Goal: Transaction & Acquisition: Purchase product/service

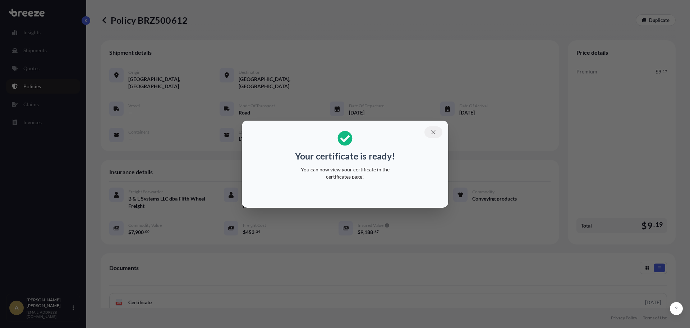
click at [430, 131] on button "button" at bounding box center [434, 132] width 18 height 12
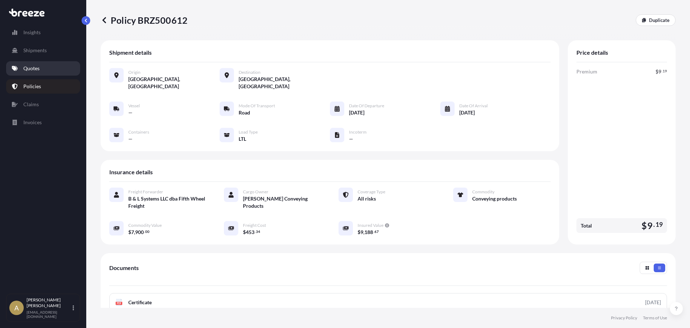
click at [43, 65] on link "Quotes" at bounding box center [43, 68] width 74 height 14
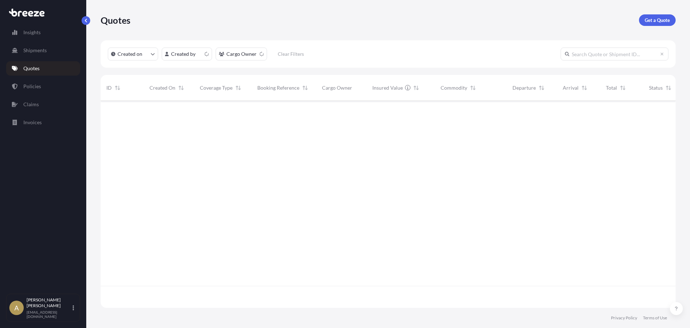
scroll to position [205, 570]
click at [660, 20] on p "Get a Quote" at bounding box center [657, 20] width 25 height 7
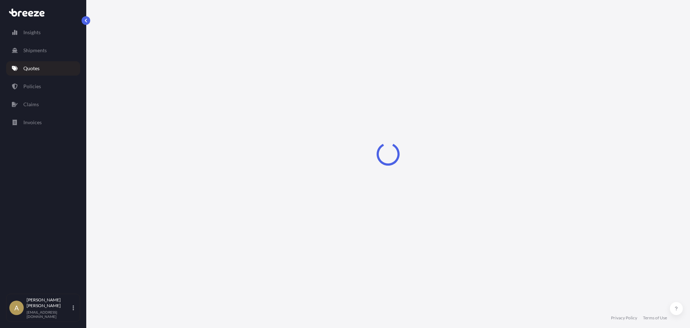
select select "Sea"
select select "1"
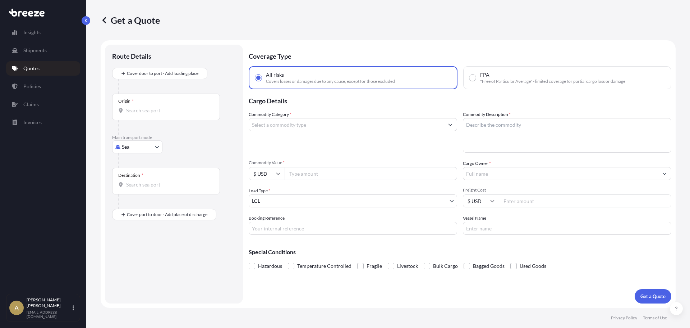
click at [140, 142] on body "Insights Shipments Quotes Policies Claims Invoices A [PERSON_NAME] [PERSON_NAME…" at bounding box center [345, 164] width 690 height 328
click at [146, 194] on div "Road" at bounding box center [137, 191] width 45 height 13
select select "Road"
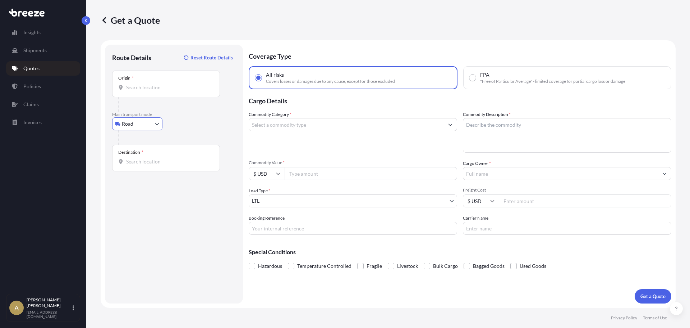
click at [153, 84] on input "Origin *" at bounding box center [168, 87] width 85 height 7
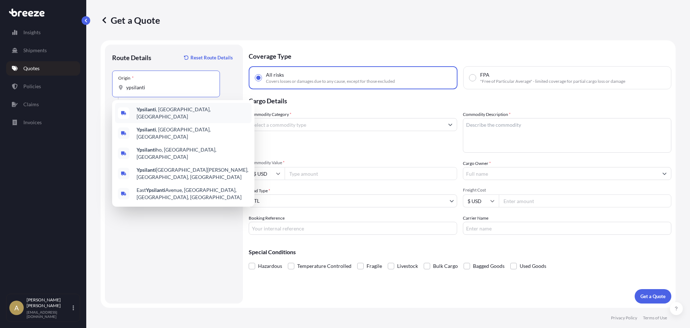
click at [172, 114] on span "Ypsilanti , [GEOGRAPHIC_DATA], [GEOGRAPHIC_DATA]" at bounding box center [193, 113] width 112 height 14
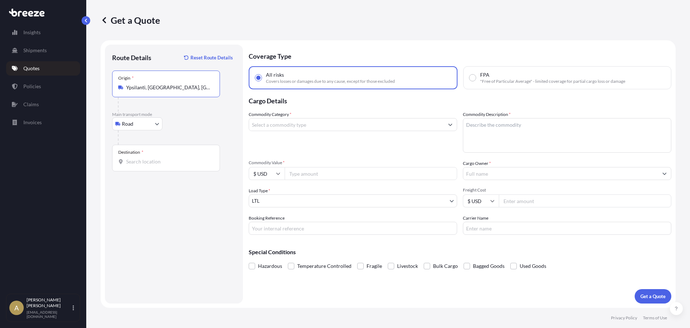
type input "Ypsilanti, [GEOGRAPHIC_DATA], [GEOGRAPHIC_DATA]"
click at [159, 166] on div "Destination *" at bounding box center [166, 158] width 108 height 27
click at [159, 165] on input "Destination *" at bounding box center [168, 161] width 85 height 7
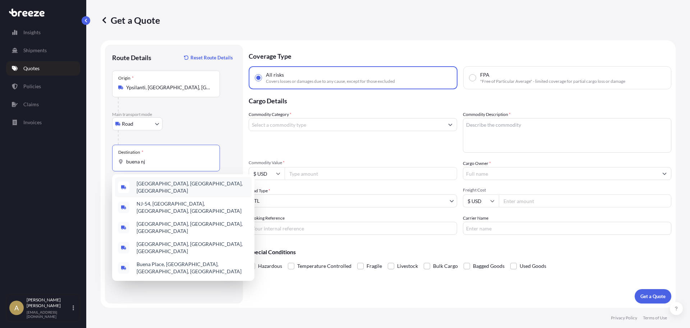
click at [175, 183] on div "[GEOGRAPHIC_DATA], [GEOGRAPHIC_DATA], [GEOGRAPHIC_DATA]" at bounding box center [183, 187] width 137 height 20
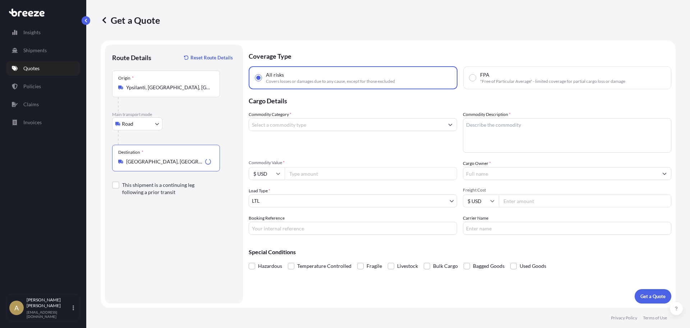
type input "[GEOGRAPHIC_DATA], [GEOGRAPHIC_DATA], [GEOGRAPHIC_DATA]"
click at [317, 125] on input "Commodity Category *" at bounding box center [346, 124] width 195 height 13
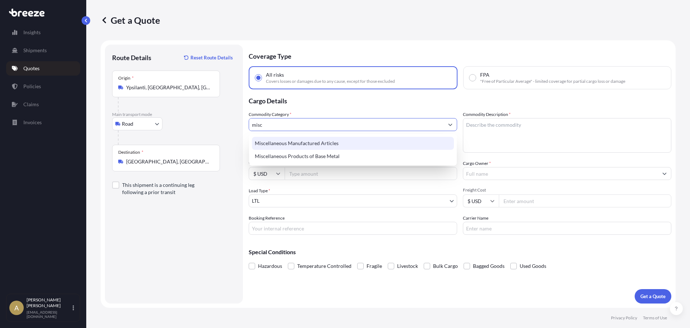
click at [314, 149] on div "Miscellaneous Manufactured Articles" at bounding box center [353, 143] width 202 height 13
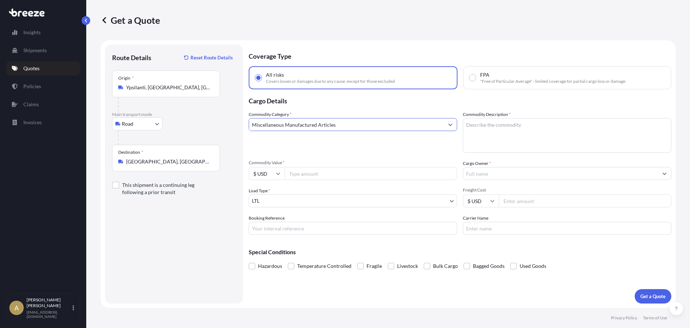
type input "Miscellaneous Manufactured Articles"
click at [499, 152] on div "Commodity Category * Miscellaneous Manufactured Articles Commodity Description …" at bounding box center [460, 173] width 423 height 124
click at [497, 149] on textarea "Commodity Description *" at bounding box center [567, 135] width 209 height 35
type textarea "Acrylic panels"
click at [345, 174] on input "Commodity Value *" at bounding box center [371, 173] width 173 height 13
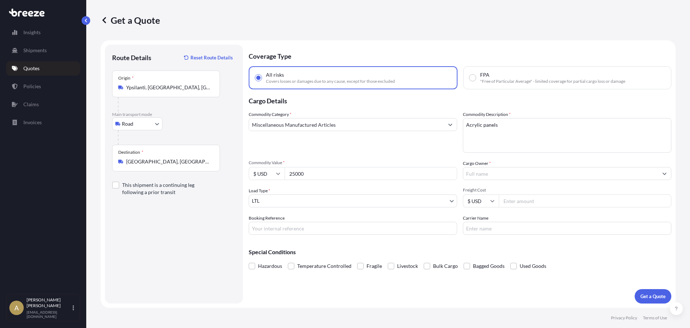
type input "25000"
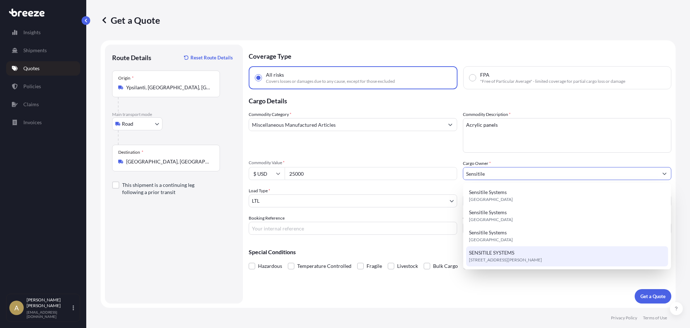
click at [576, 262] on div "SENSITILE SYSTEMS [STREET_ADDRESS][PERSON_NAME]" at bounding box center [567, 256] width 202 height 20
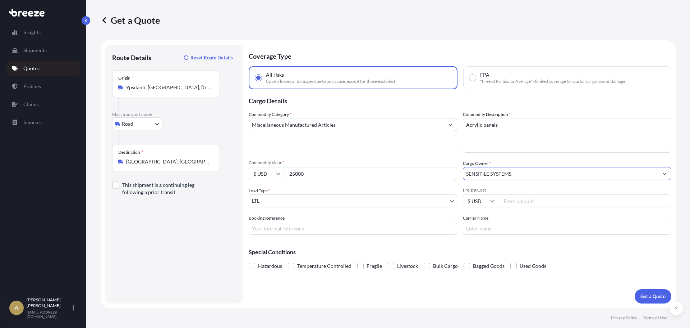
type input "SENSITILE SYSTEMS"
click at [541, 204] on input "Freight Cost" at bounding box center [585, 200] width 173 height 13
type input "440.41"
click at [658, 293] on p "Get a Quote" at bounding box center [653, 295] width 25 height 7
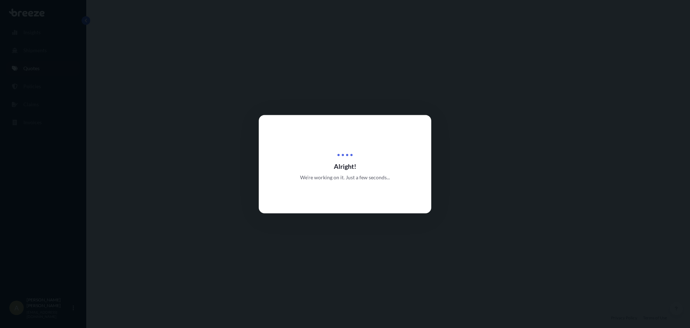
select select "Road"
select select "1"
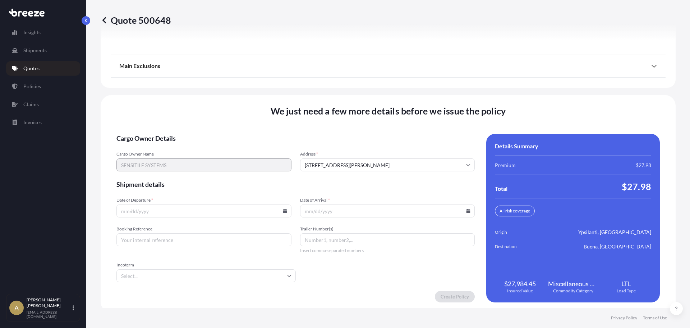
scroll to position [928, 0]
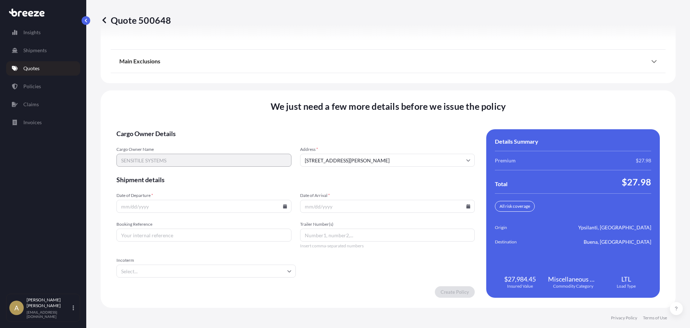
click at [284, 208] on icon at bounding box center [285, 206] width 4 height 4
click at [221, 116] on button "3" at bounding box center [220, 115] width 12 height 12
type input "[DATE]"
click at [467, 207] on icon at bounding box center [469, 206] width 4 height 4
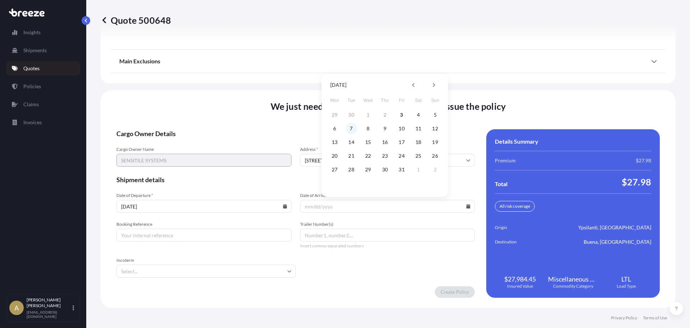
click at [355, 129] on button "7" at bounding box center [352, 129] width 12 height 12
type input "[DATE]"
